Goal: Task Accomplishment & Management: Manage account settings

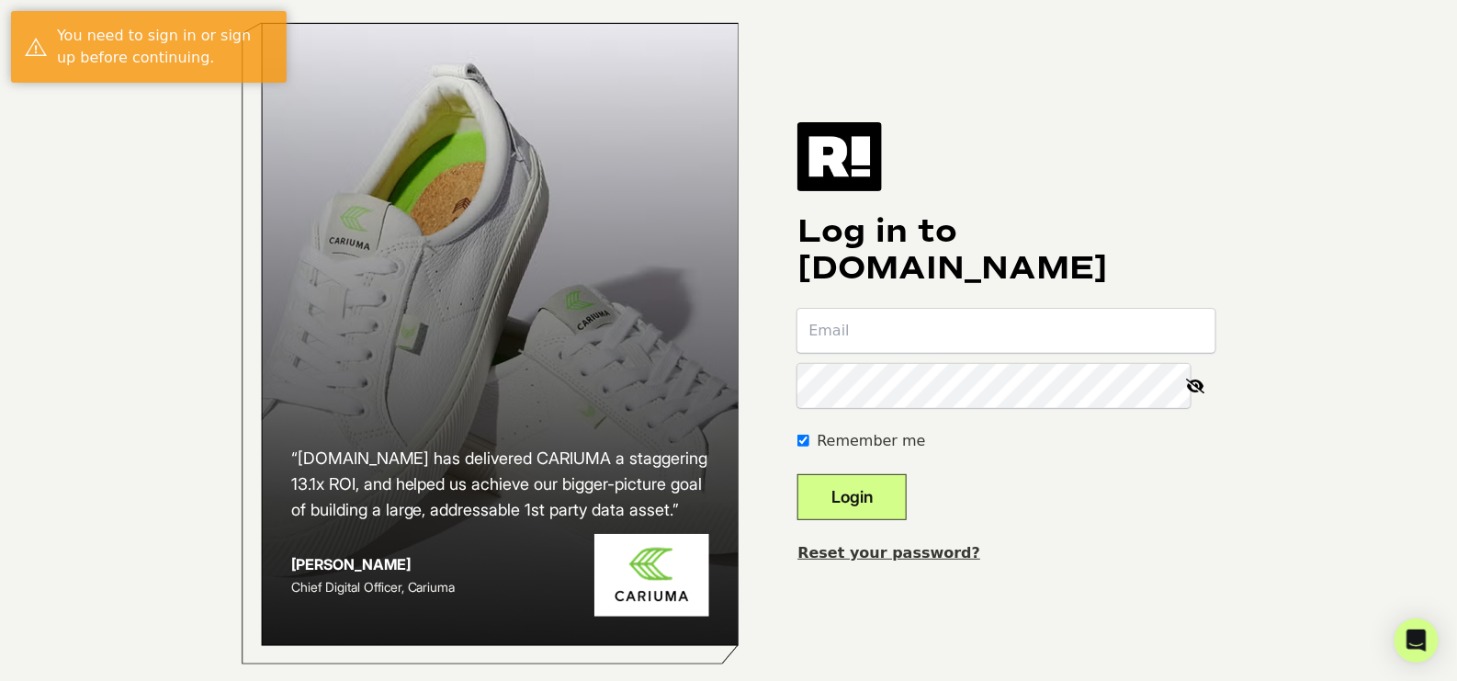
click at [874, 452] on label "Remember me" at bounding box center [870, 441] width 108 height 22
click at [809, 446] on input "Remember me" at bounding box center [803, 440] width 12 height 12
checkbox input "false"
click at [902, 343] on input "email" at bounding box center [1006, 331] width 418 height 44
type input "[EMAIL_ADDRESS][DOMAIN_NAME]"
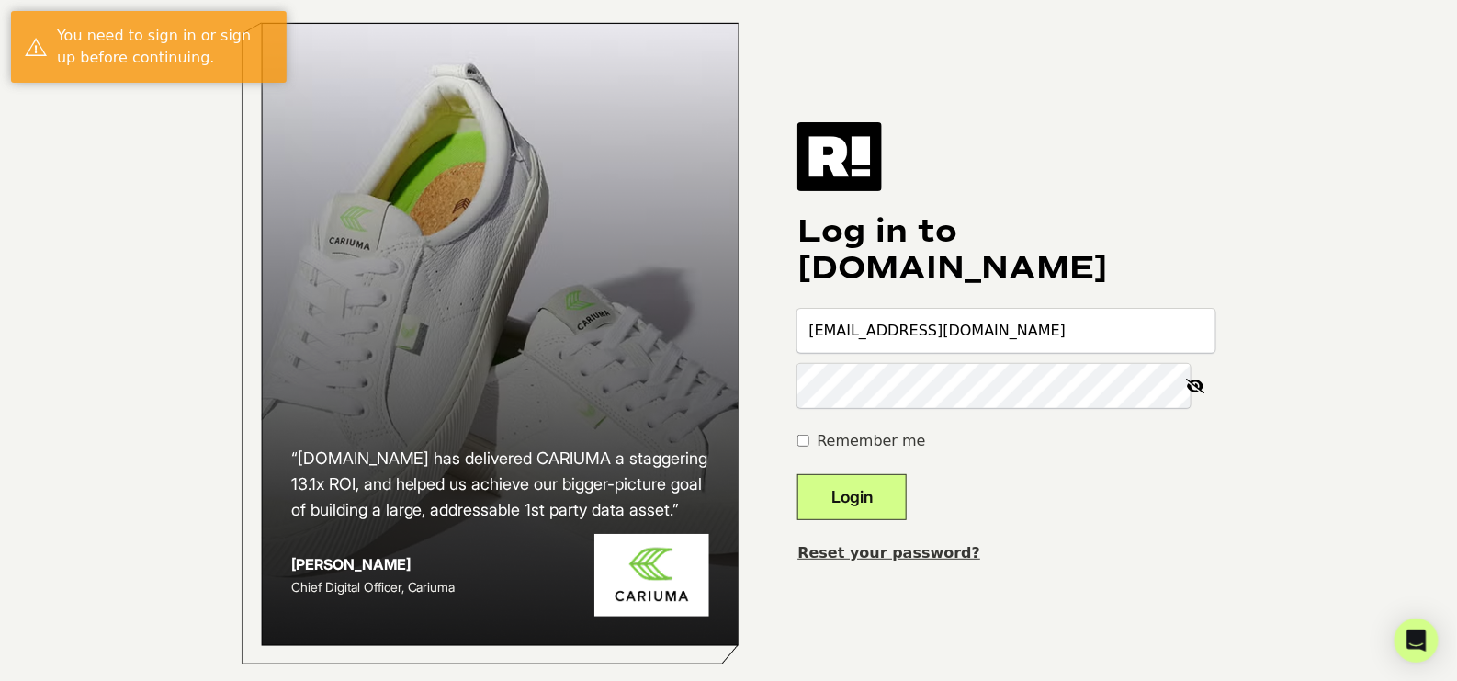
click at [895, 509] on button "Login" at bounding box center [851, 497] width 109 height 46
